Goal: Navigation & Orientation: Find specific page/section

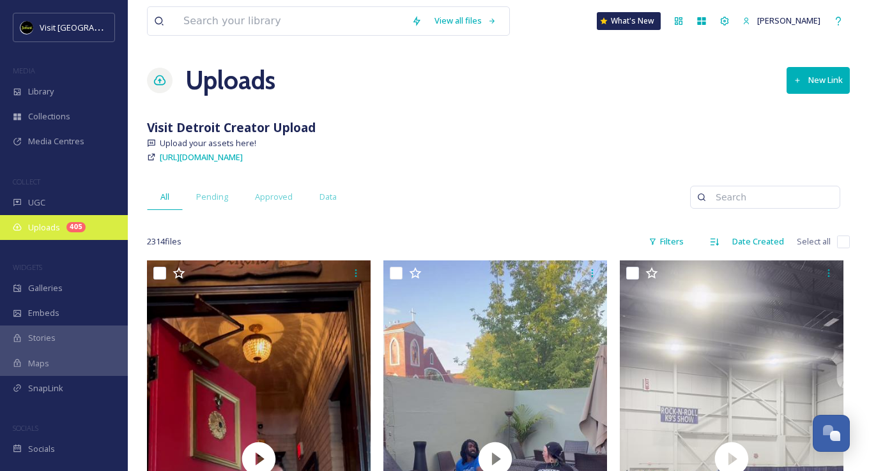
click at [56, 222] on span "Uploads" at bounding box center [44, 228] width 32 height 12
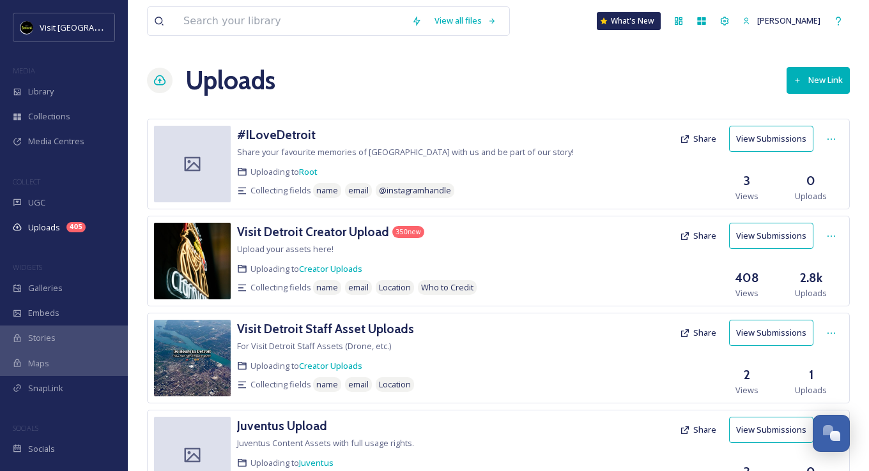
click at [552, 234] on div "Visit Detroit Creator Upload 350 new" at bounding box center [409, 232] width 344 height 19
click at [347, 234] on h3 "Visit Detroit Creator Upload" at bounding box center [313, 231] width 152 height 15
